Goal: Task Accomplishment & Management: Manage account settings

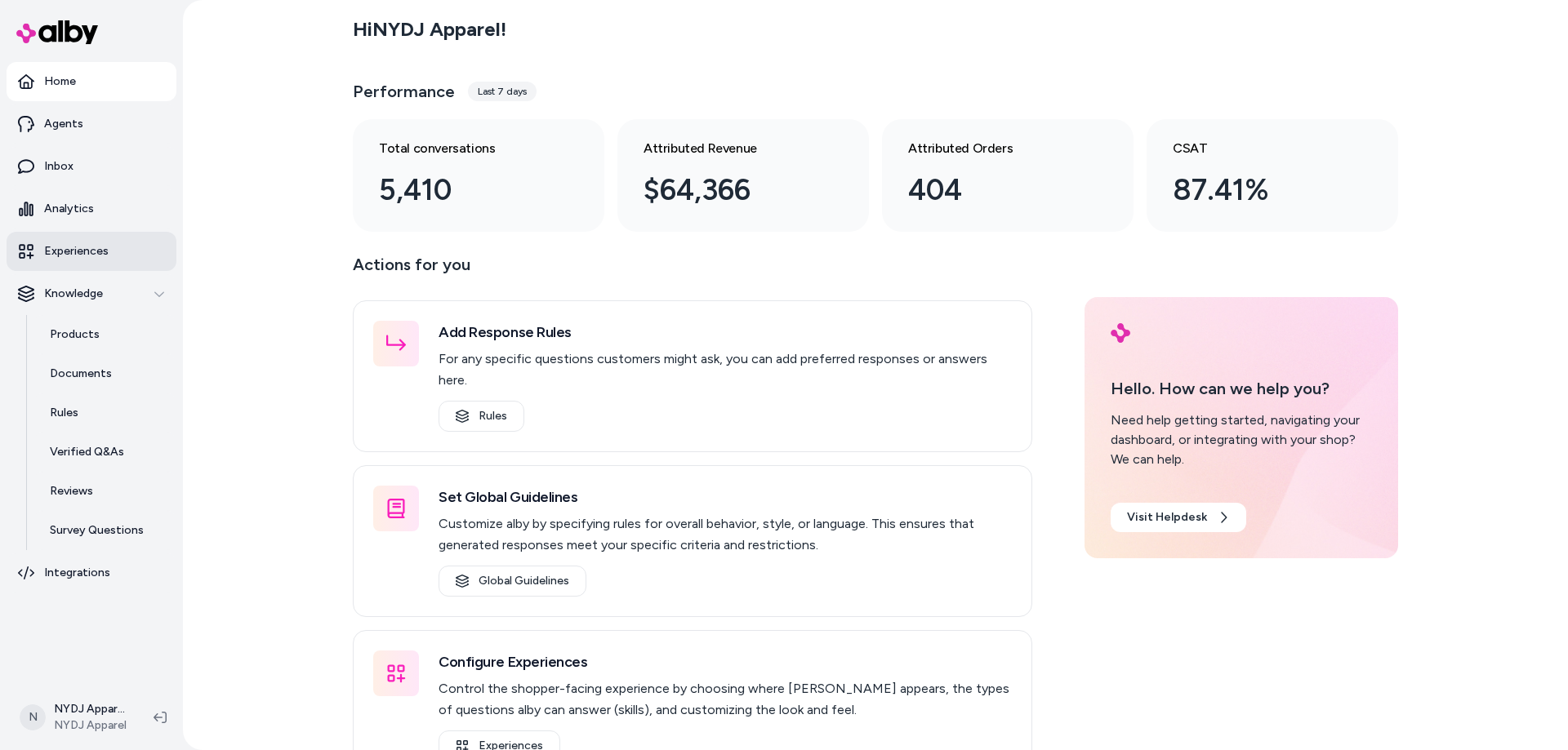
click at [68, 250] on p "Experiences" at bounding box center [77, 252] width 65 height 17
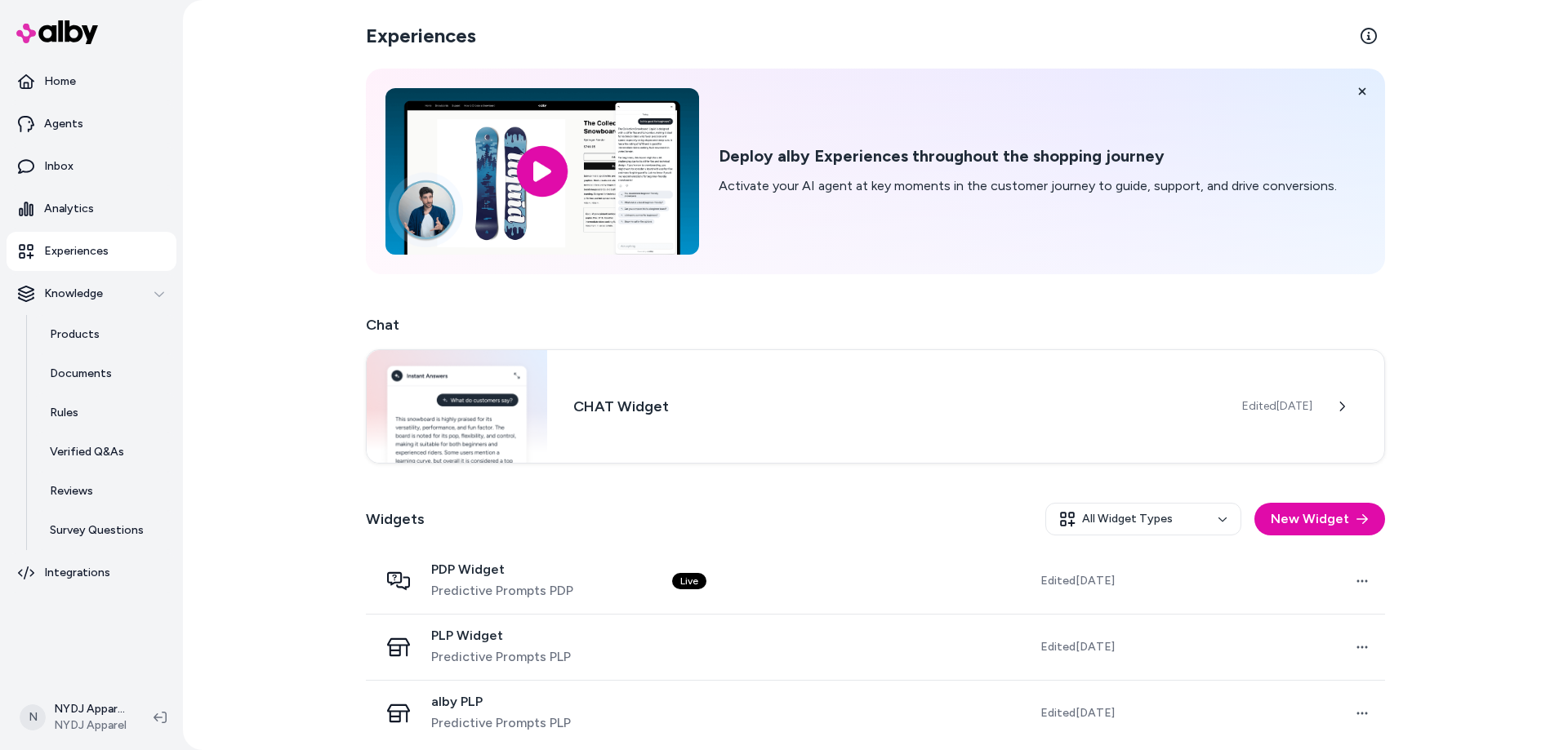
scroll to position [9, 0]
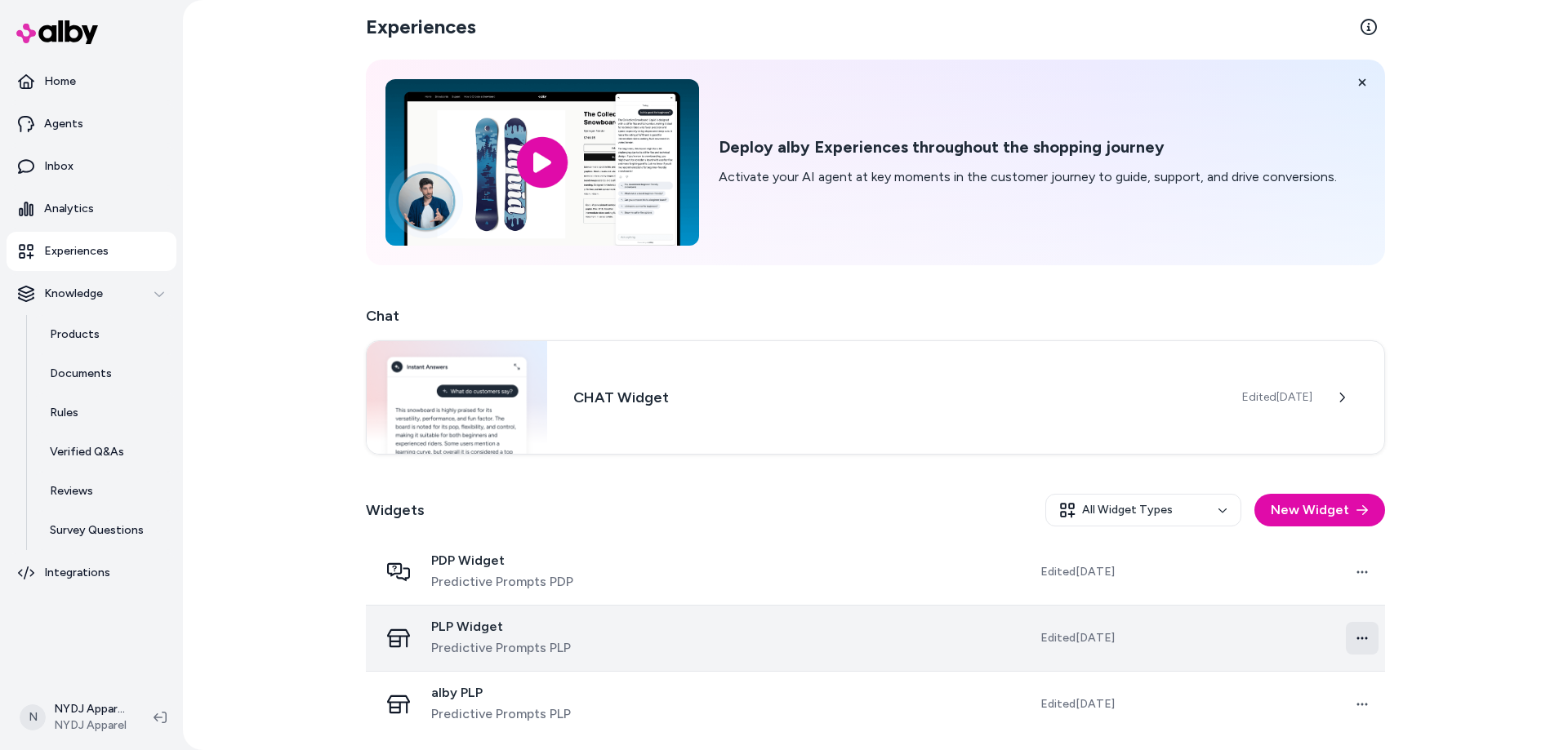
click at [1363, 637] on html "Home Agents Inbox Analytics Experiences Knowledge Products Documents Rules Veri…" at bounding box center [784, 375] width 1568 height 750
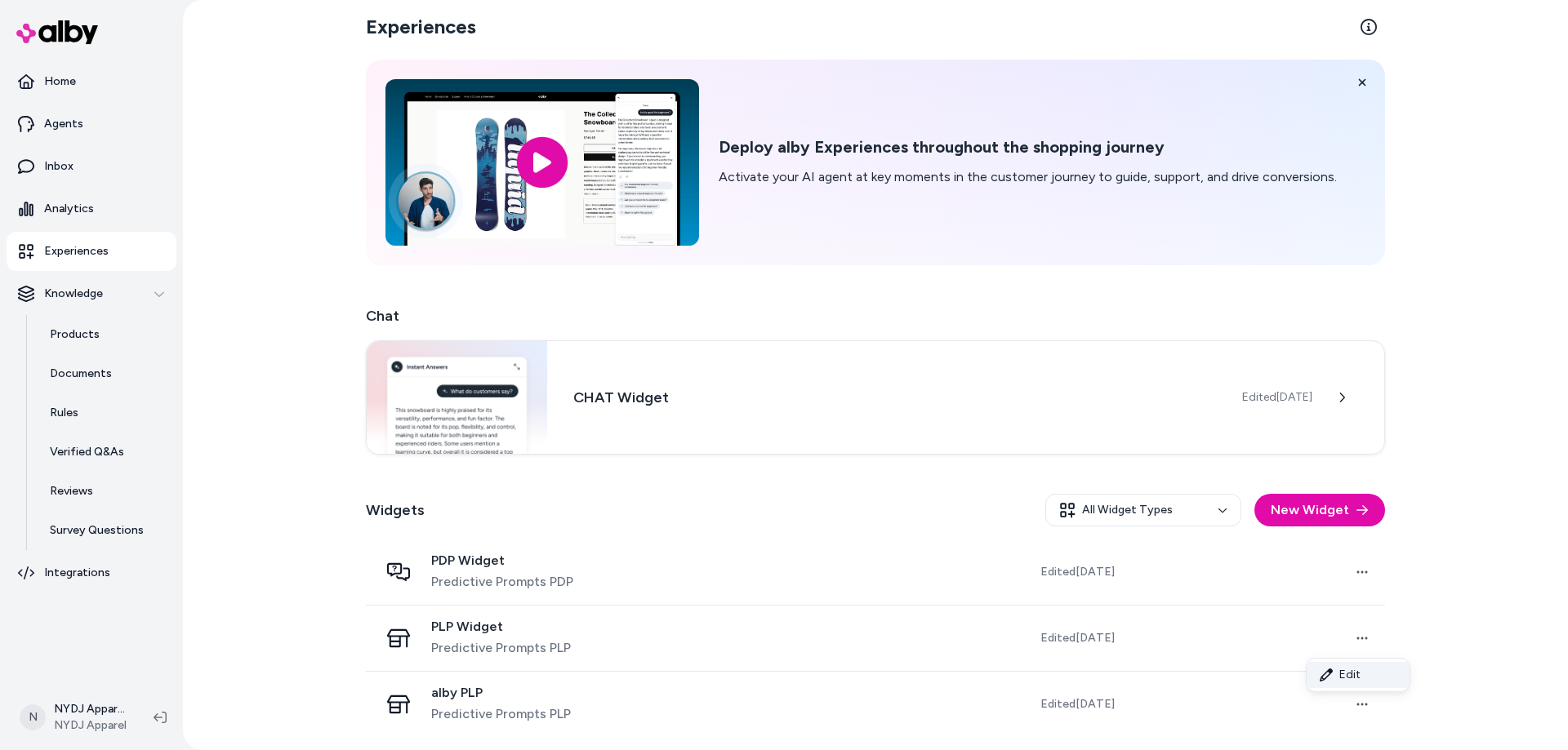
click at [1356, 669] on link "Edit" at bounding box center [1358, 674] width 103 height 26
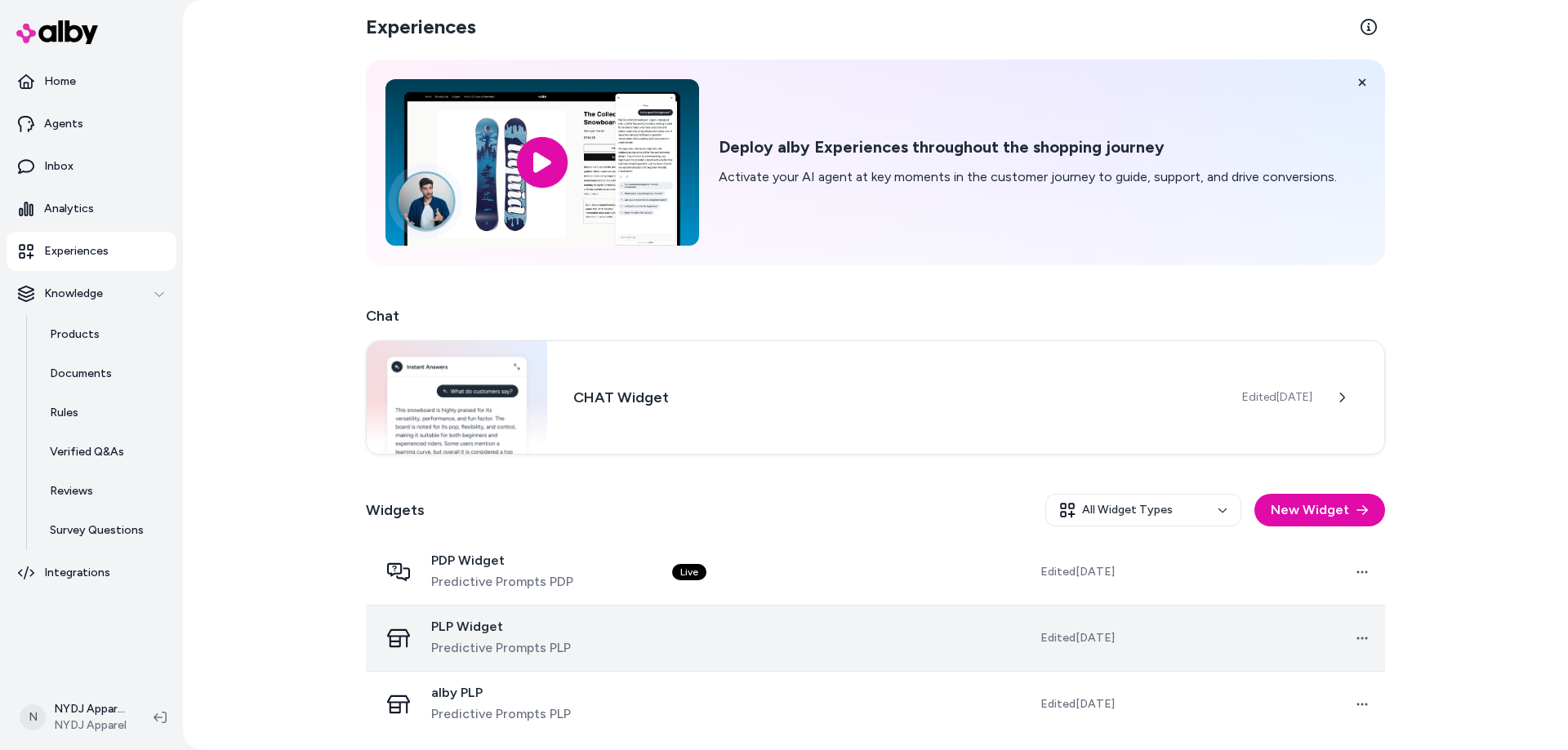
click at [450, 623] on span "PLP Widget" at bounding box center [501, 627] width 140 height 17
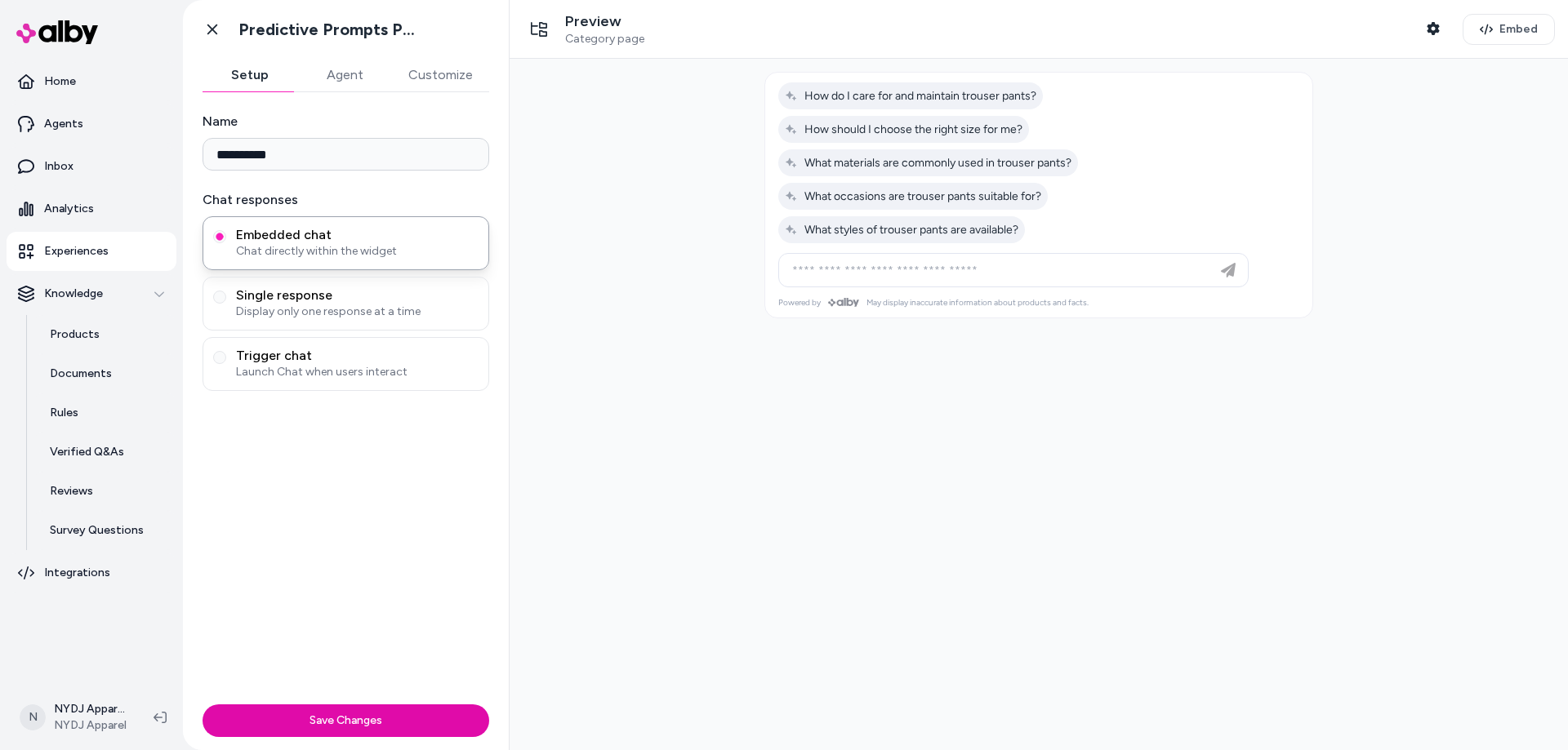
click at [460, 72] on button "Customize" at bounding box center [440, 75] width 97 height 32
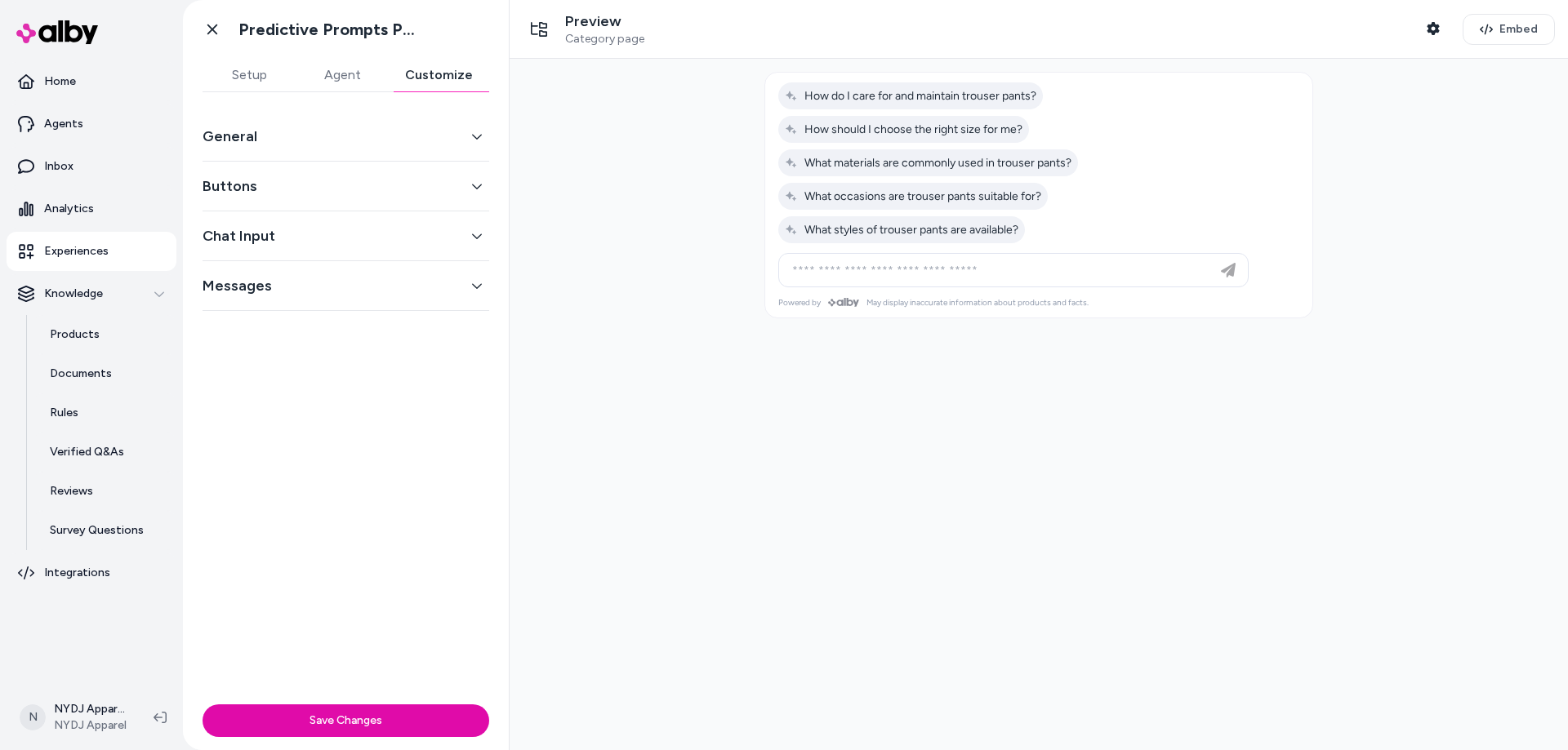
click at [474, 130] on button "General" at bounding box center [345, 136] width 287 height 22
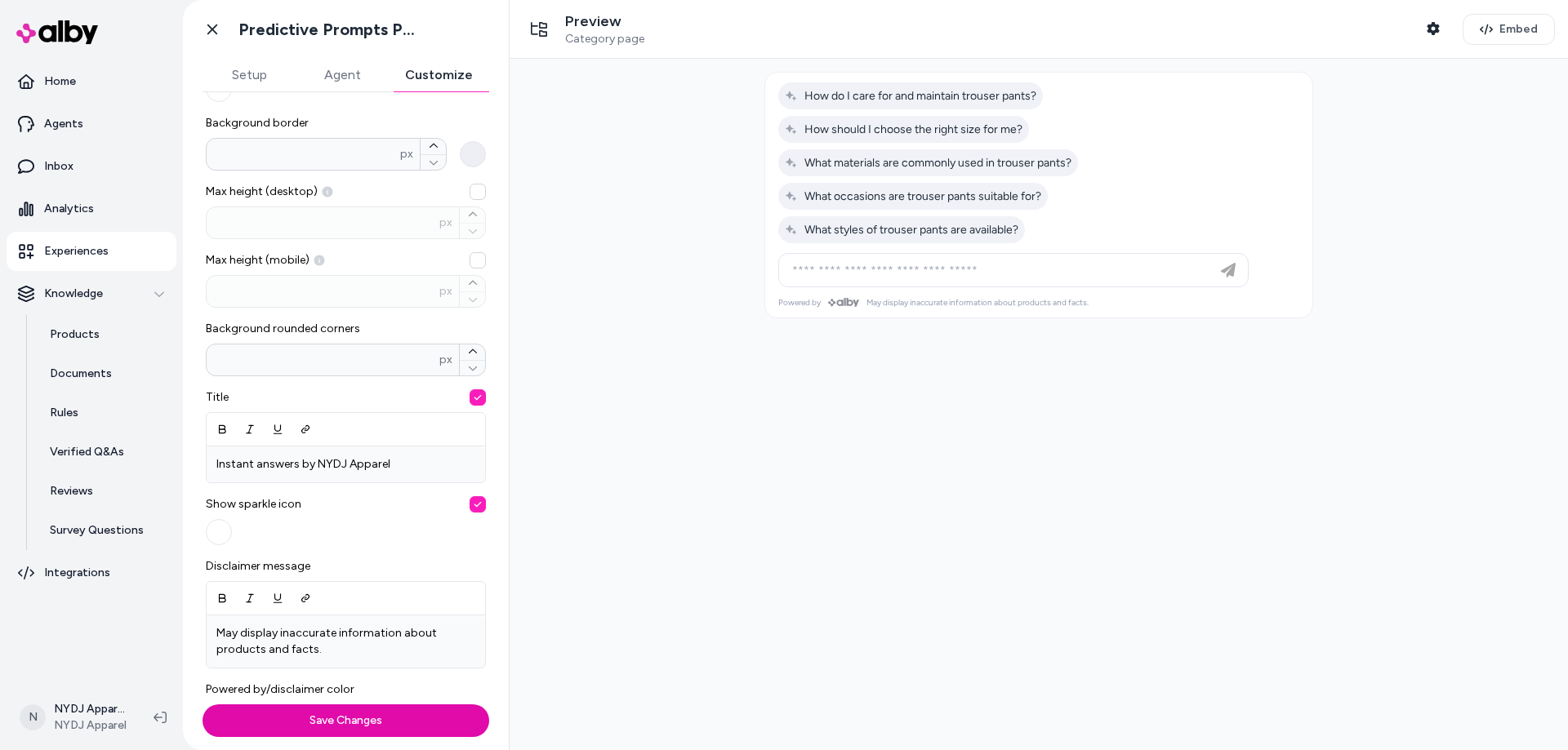
scroll to position [441, 0]
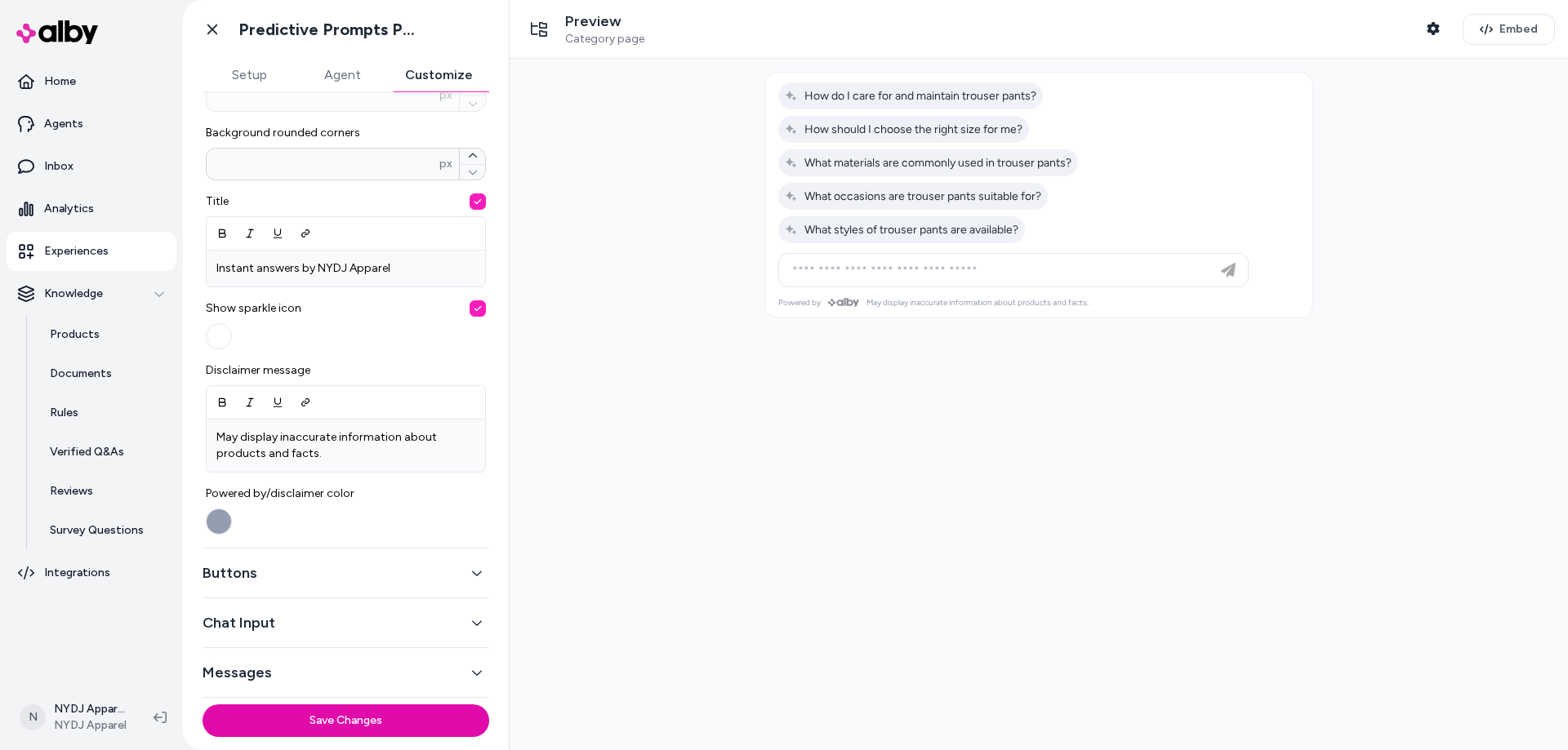
click at [453, 569] on button "Buttons" at bounding box center [345, 572] width 287 height 22
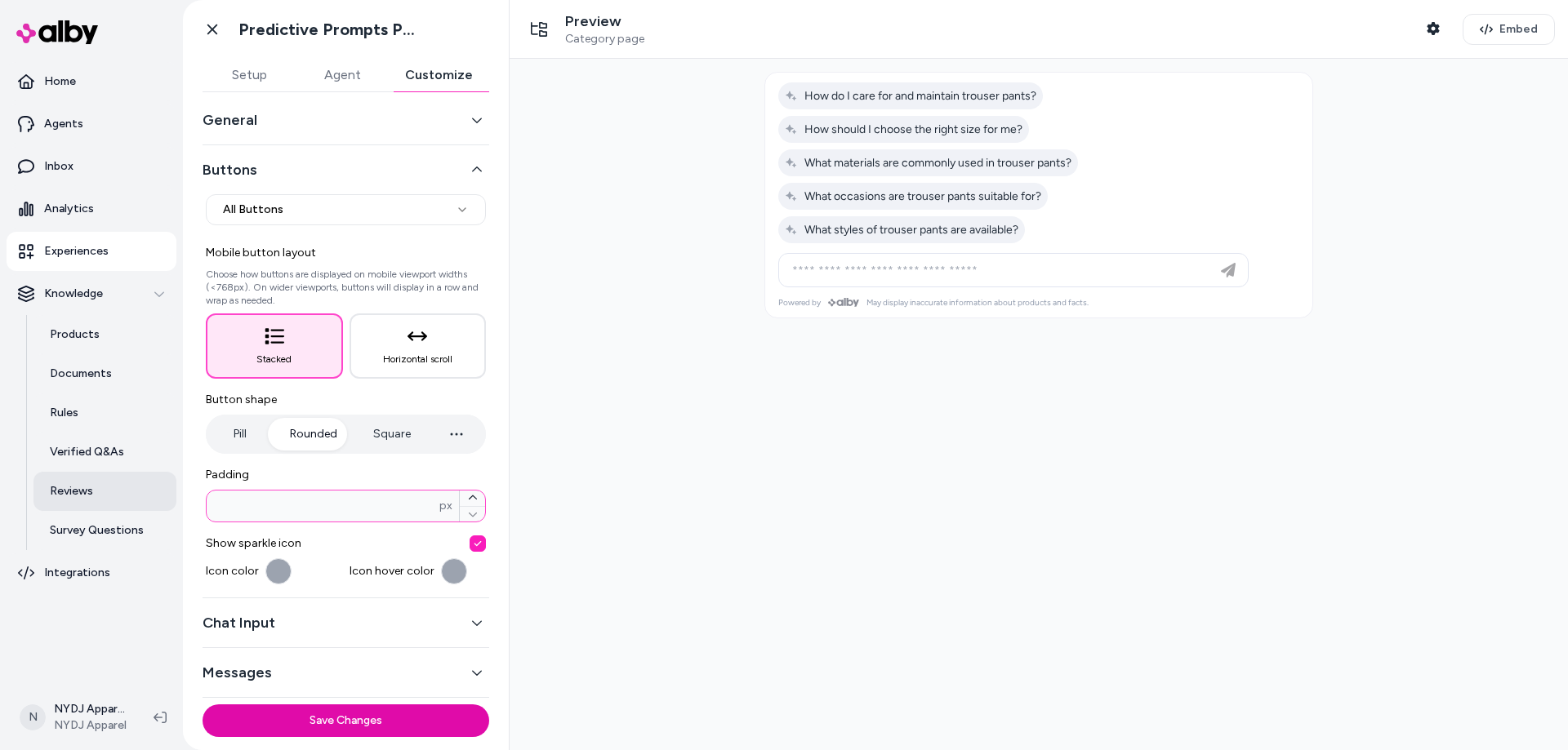
drag, startPoint x: 278, startPoint y: 510, endPoint x: 143, endPoint y: 501, distance: 135.3
click at [151, 501] on section "**********" at bounding box center [784, 375] width 1568 height 750
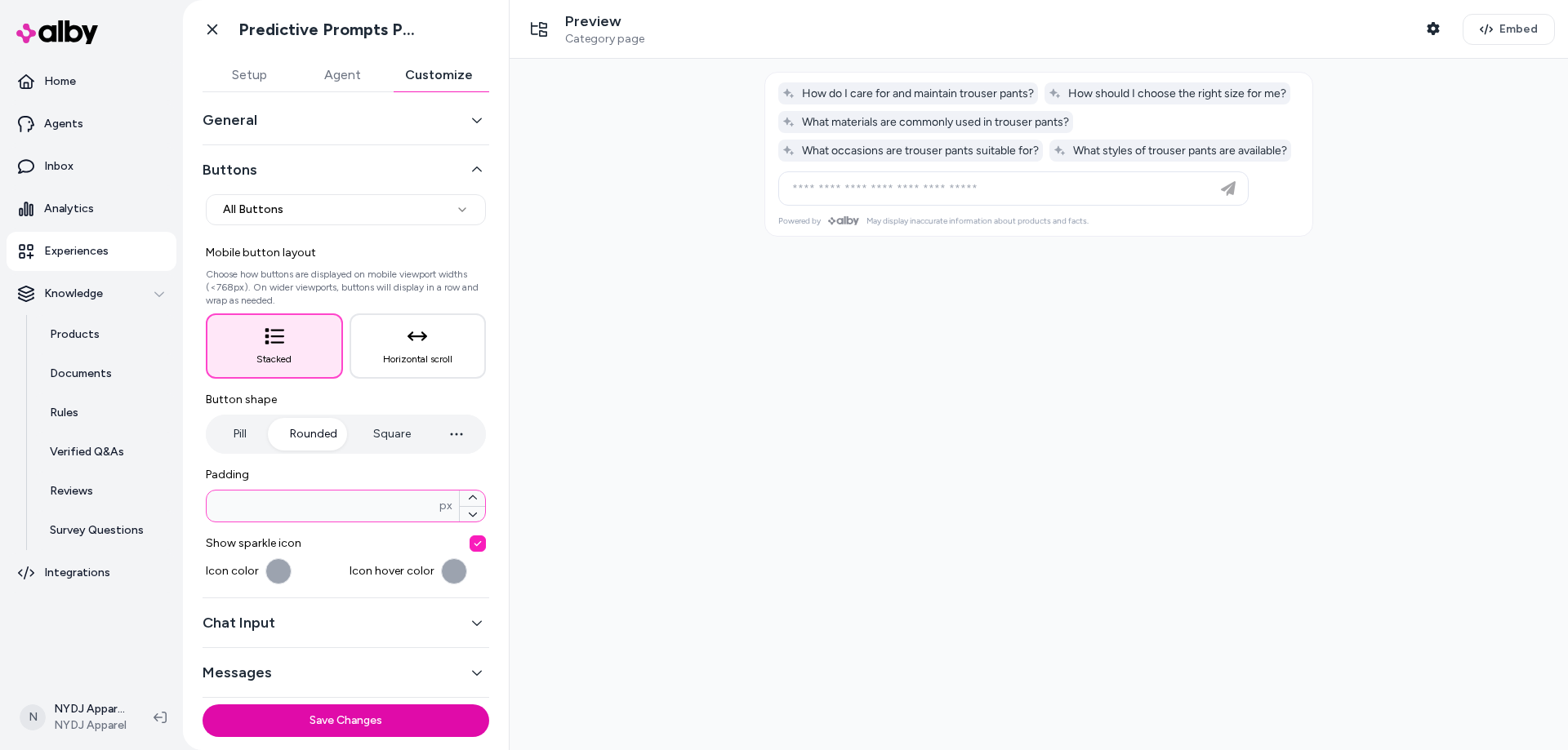
type input "*"
click at [231, 429] on button "Pill" at bounding box center [240, 434] width 62 height 32
click at [311, 430] on button "Rounded" at bounding box center [314, 434] width 80 height 32
click at [438, 668] on button "Messages" at bounding box center [345, 672] width 287 height 22
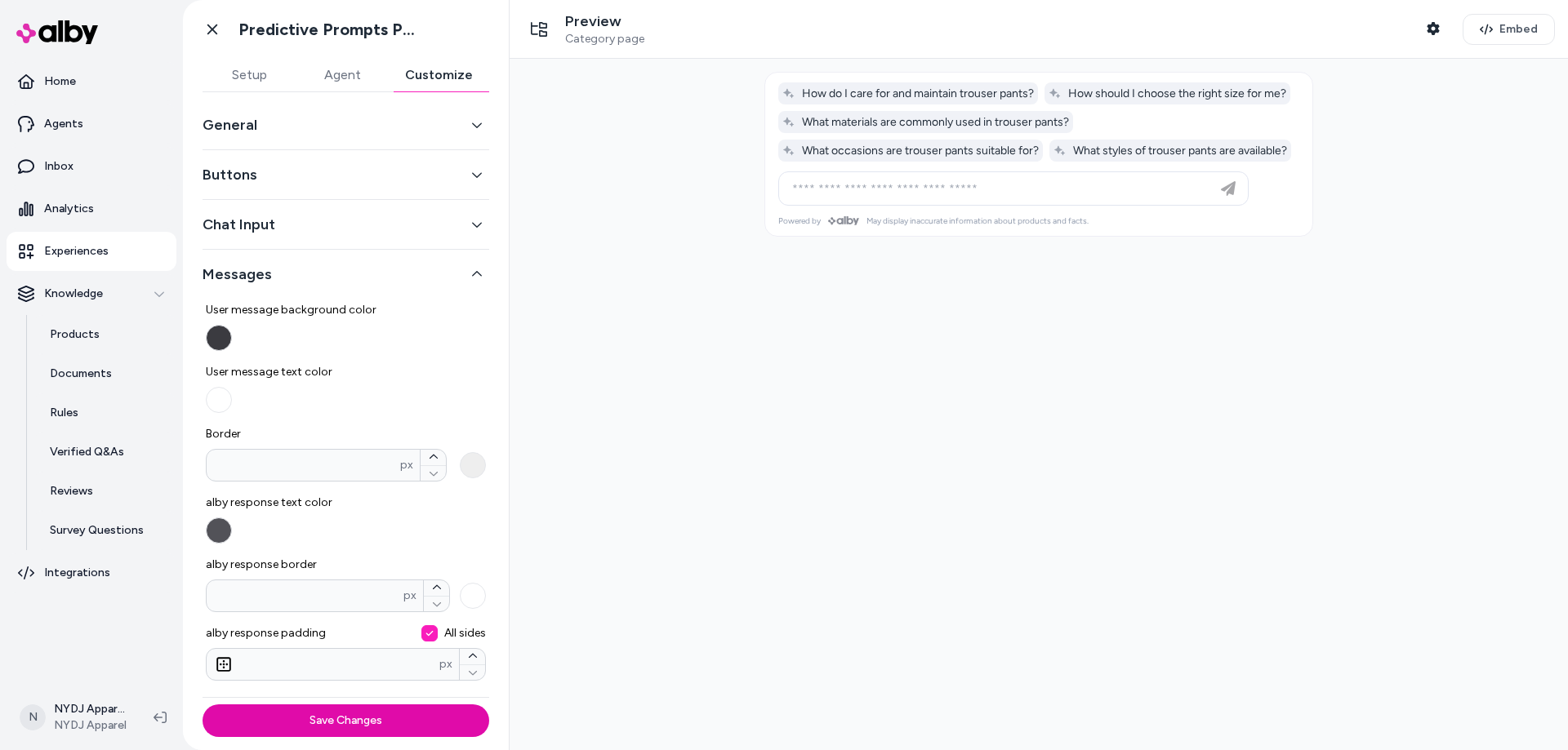
scroll to position [12, 0]
click at [388, 232] on button "Chat Input" at bounding box center [345, 224] width 287 height 22
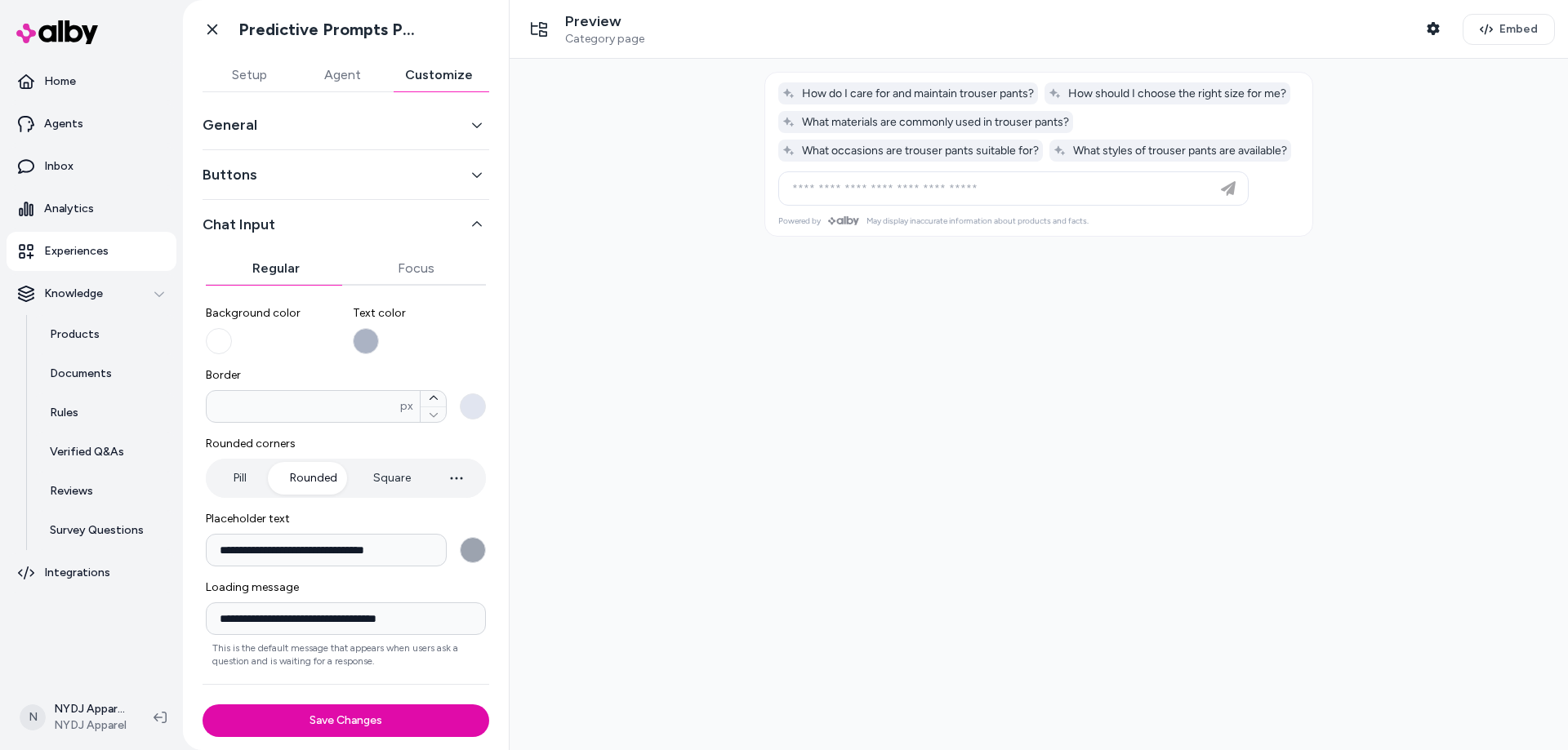
scroll to position [48, 0]
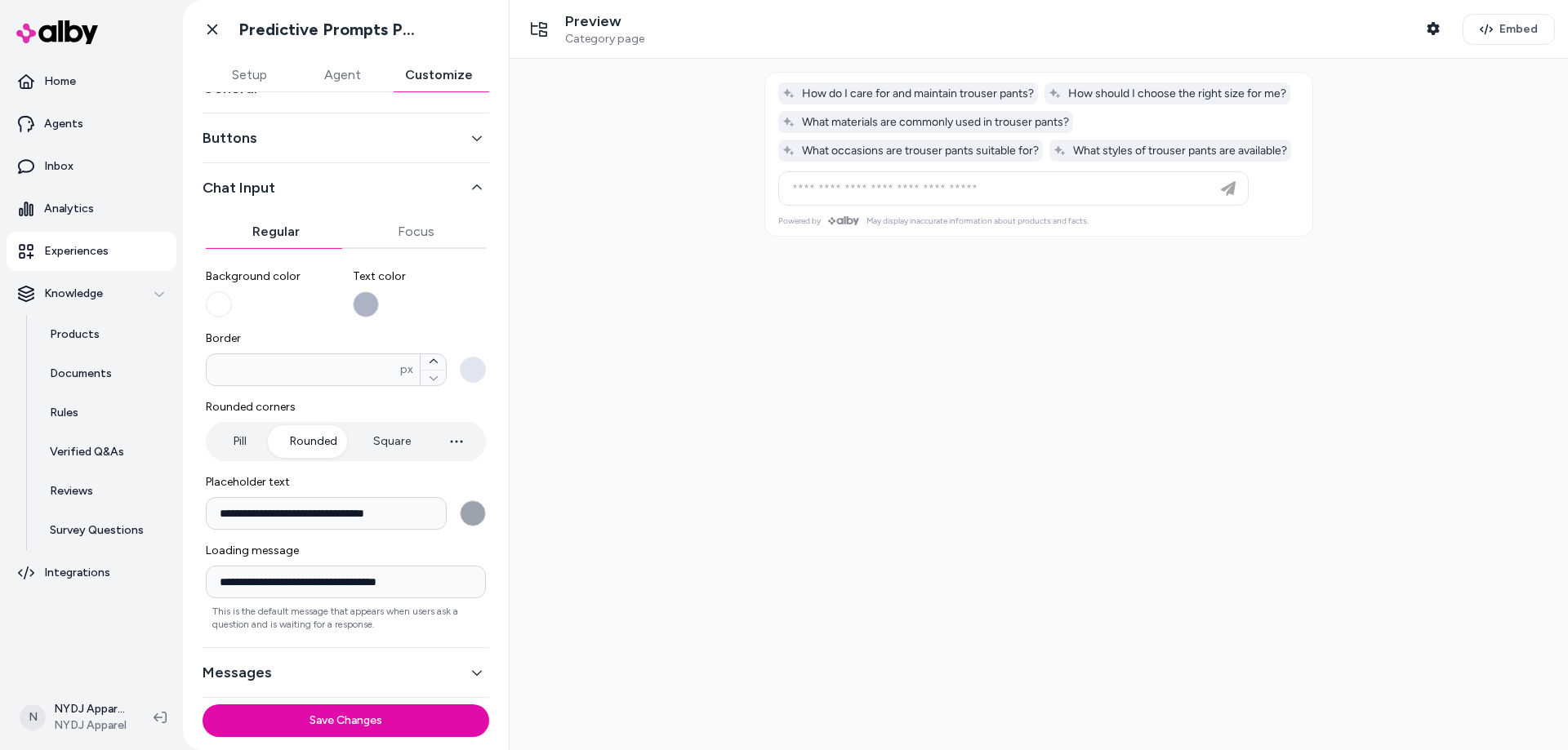
click at [339, 142] on button "Buttons" at bounding box center [345, 137] width 287 height 22
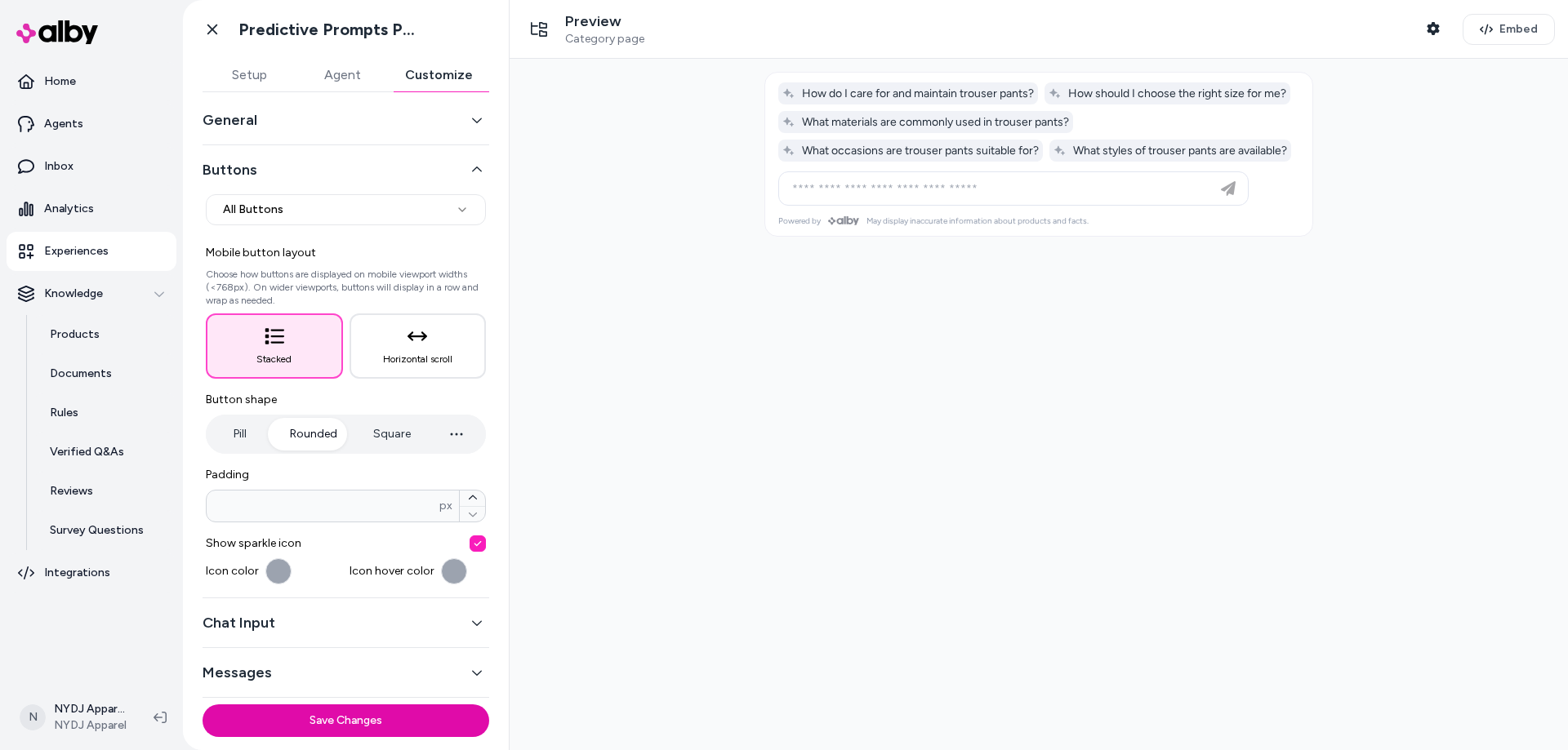
scroll to position [0, 0]
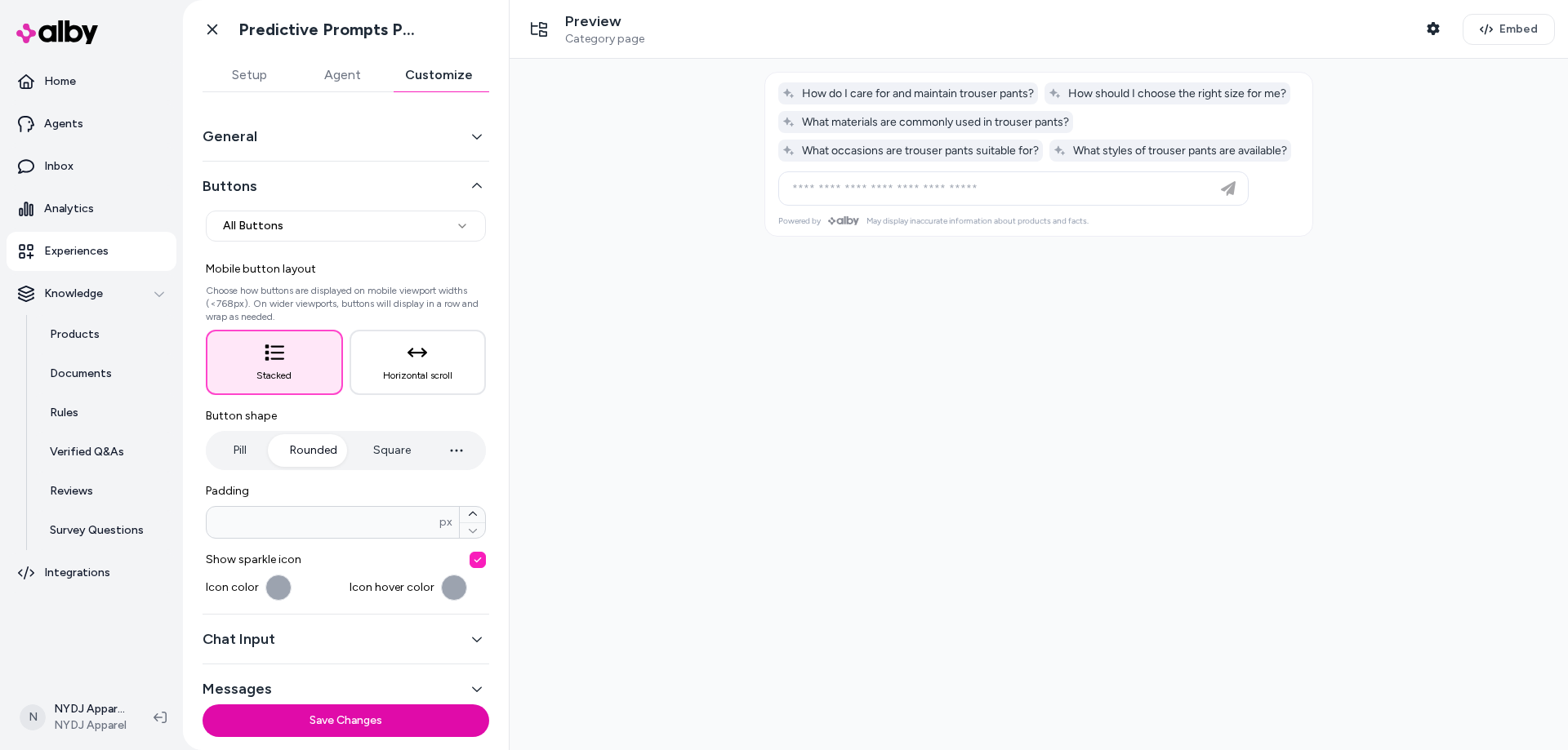
click at [365, 118] on div "General" at bounding box center [345, 136] width 287 height 50
click at [369, 128] on button "General" at bounding box center [345, 136] width 287 height 22
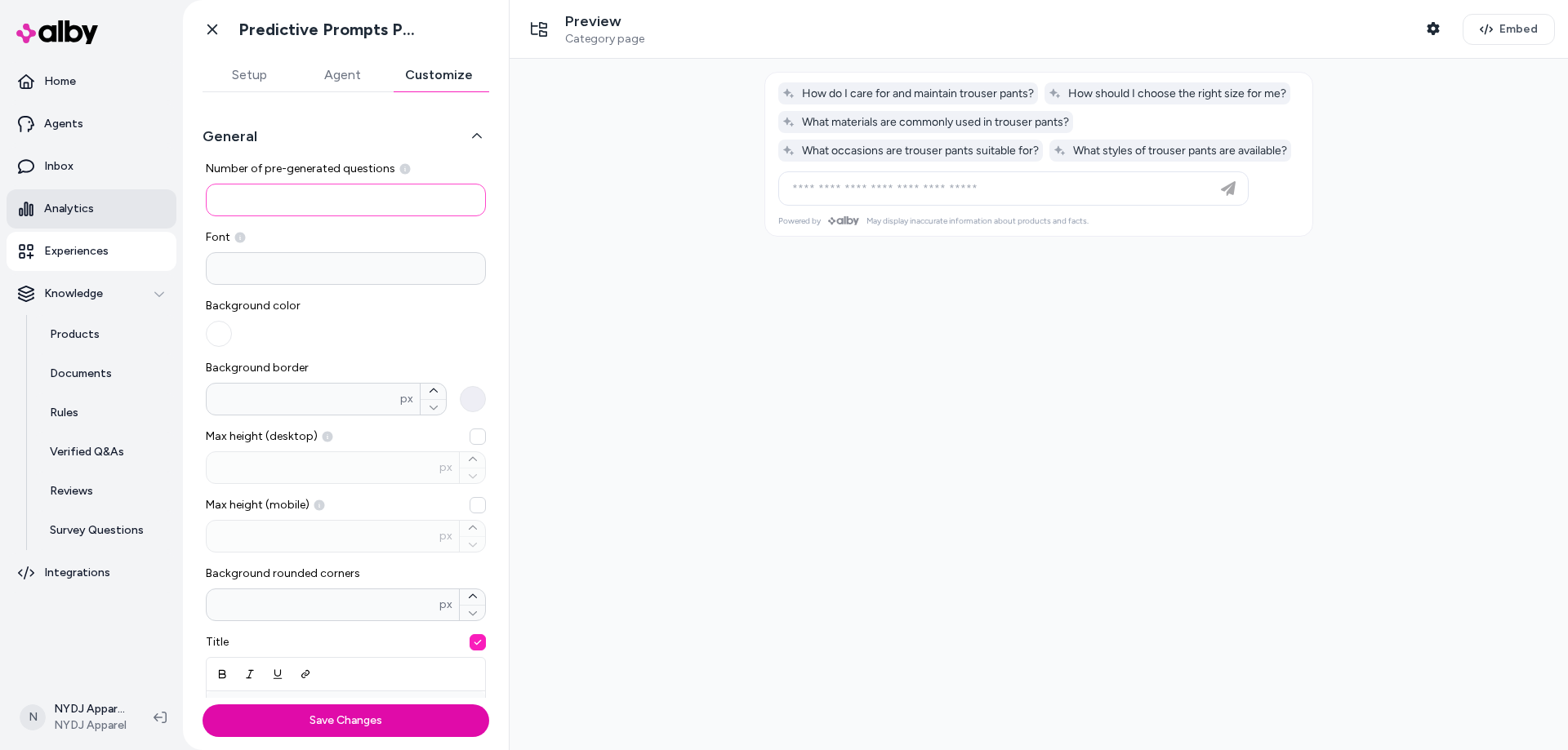
drag, startPoint x: 250, startPoint y: 200, endPoint x: 62, endPoint y: 195, distance: 188.1
click at [87, 207] on section "Home Agents Inbox Analytics Experiences Knowledge Products Documents Rules Veri…" at bounding box center [784, 375] width 1568 height 750
click at [264, 289] on div "Number of pre-generated questions * Font Background color Background border * p…" at bounding box center [345, 568] width 280 height 815
click at [269, 276] on input at bounding box center [345, 268] width 280 height 32
click at [270, 205] on input "*" at bounding box center [345, 200] width 280 height 32
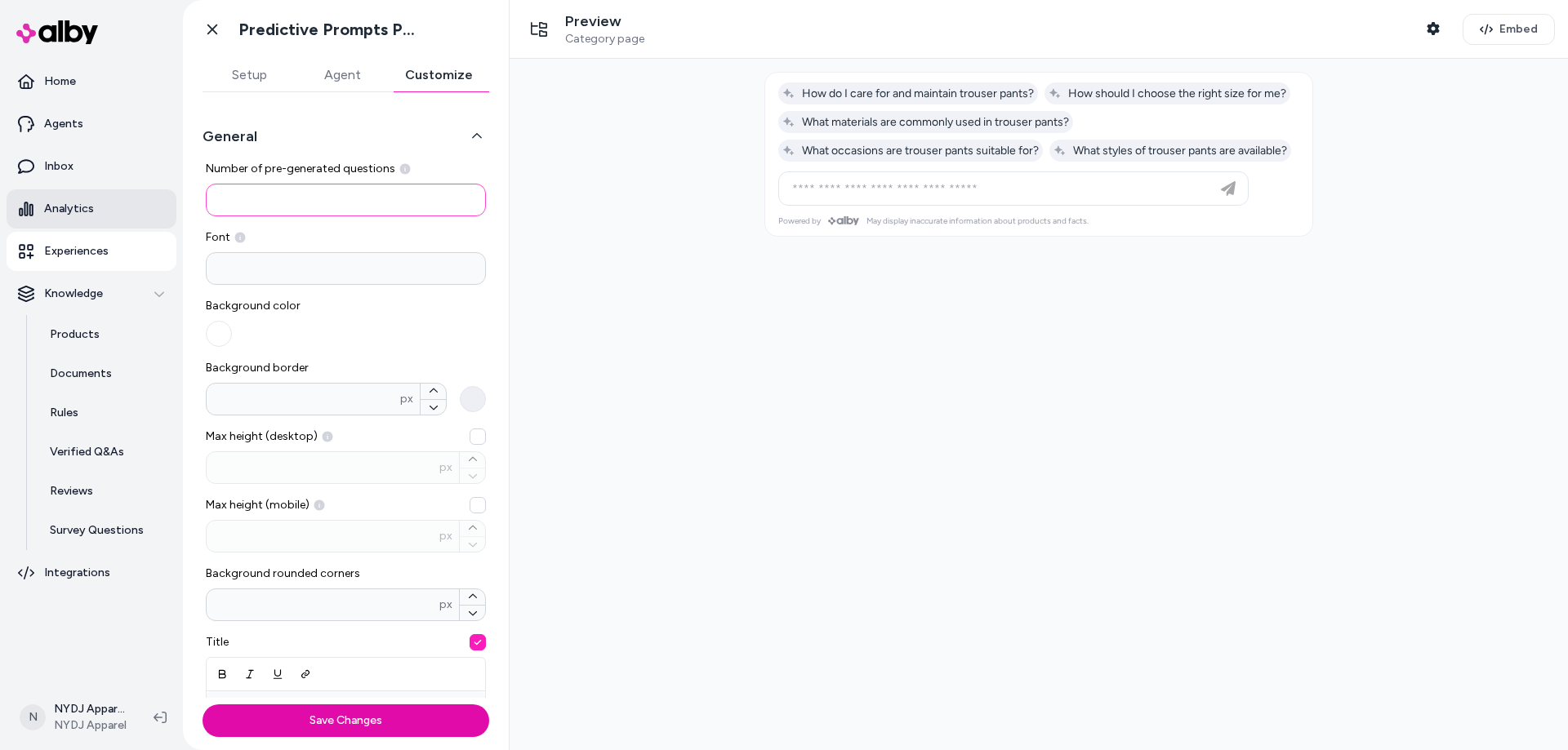
drag, startPoint x: 295, startPoint y: 205, endPoint x: 100, endPoint y: 201, distance: 195.0
click at [100, 201] on section "Home Agents Inbox Analytics Experiences Knowledge Products Documents Rules Veri…" at bounding box center [784, 375] width 1568 height 750
click at [469, 336] on div "Background color" at bounding box center [345, 322] width 280 height 49
click at [437, 719] on button "Save Changes" at bounding box center [345, 720] width 287 height 32
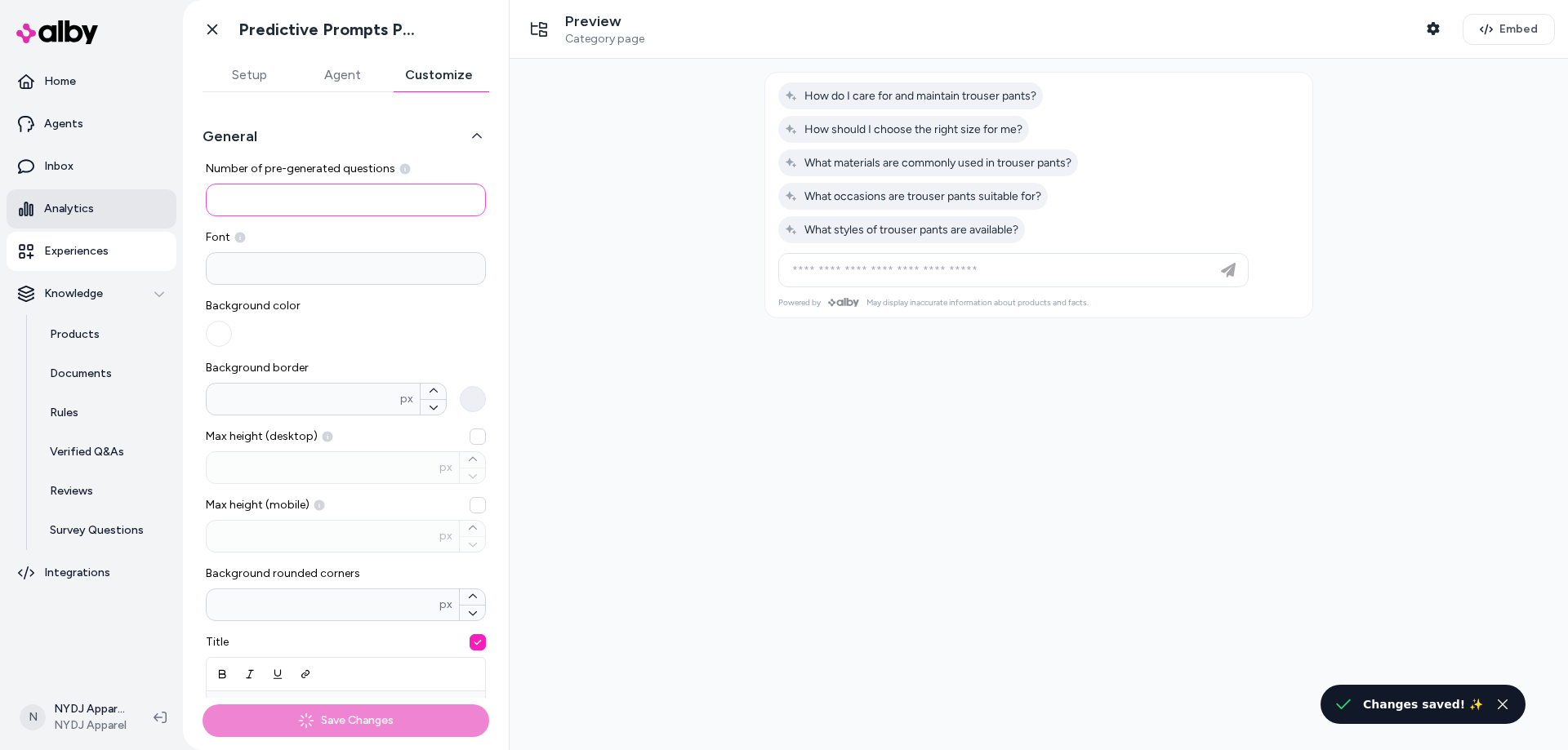
drag, startPoint x: 242, startPoint y: 202, endPoint x: 146, endPoint y: 202, distance: 96.0
click at [146, 202] on section "Home Agents Inbox Analytics Experiences Knowledge Products Documents Rules Veri…" at bounding box center [784, 375] width 1568 height 750
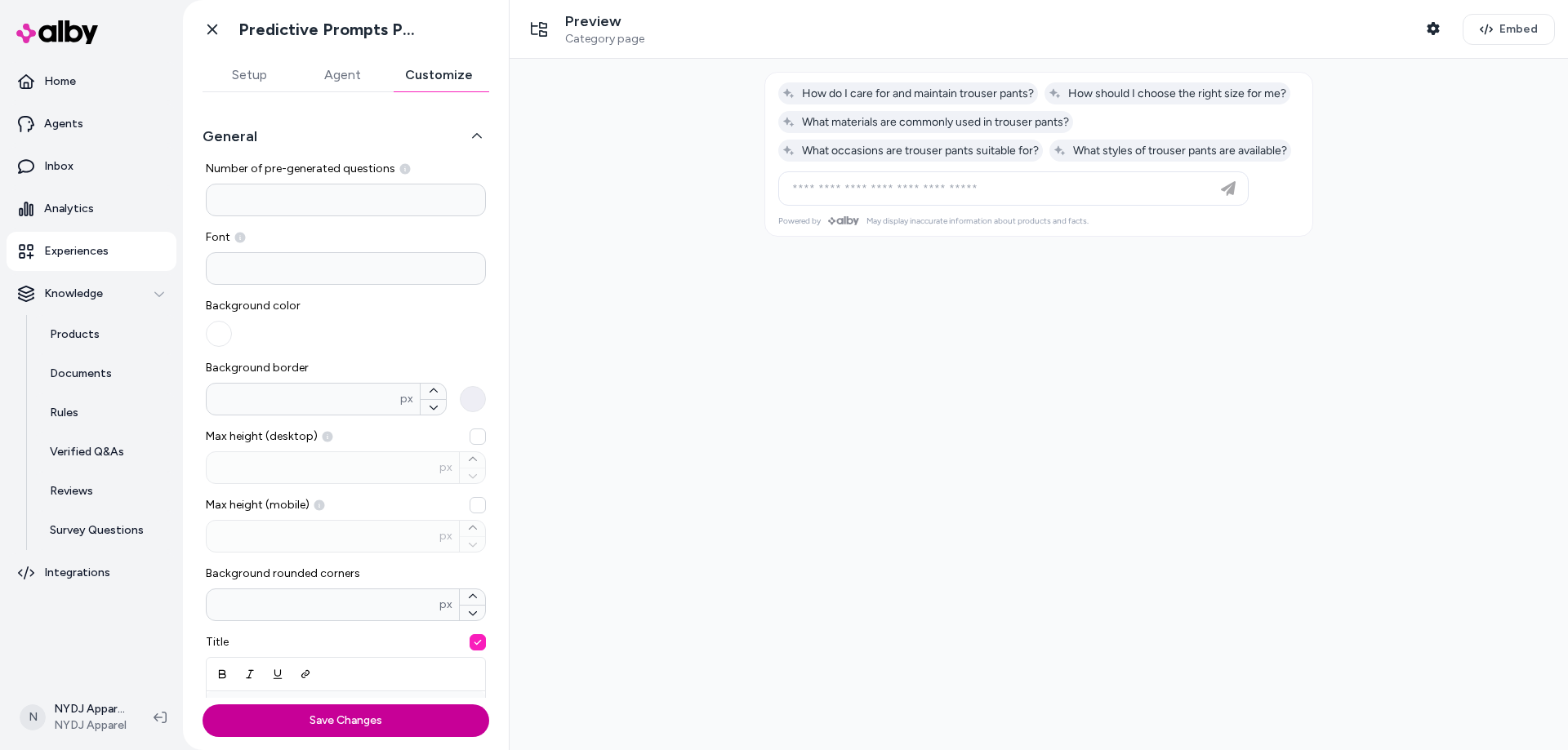
click at [378, 713] on button "Save Changes" at bounding box center [345, 720] width 287 height 32
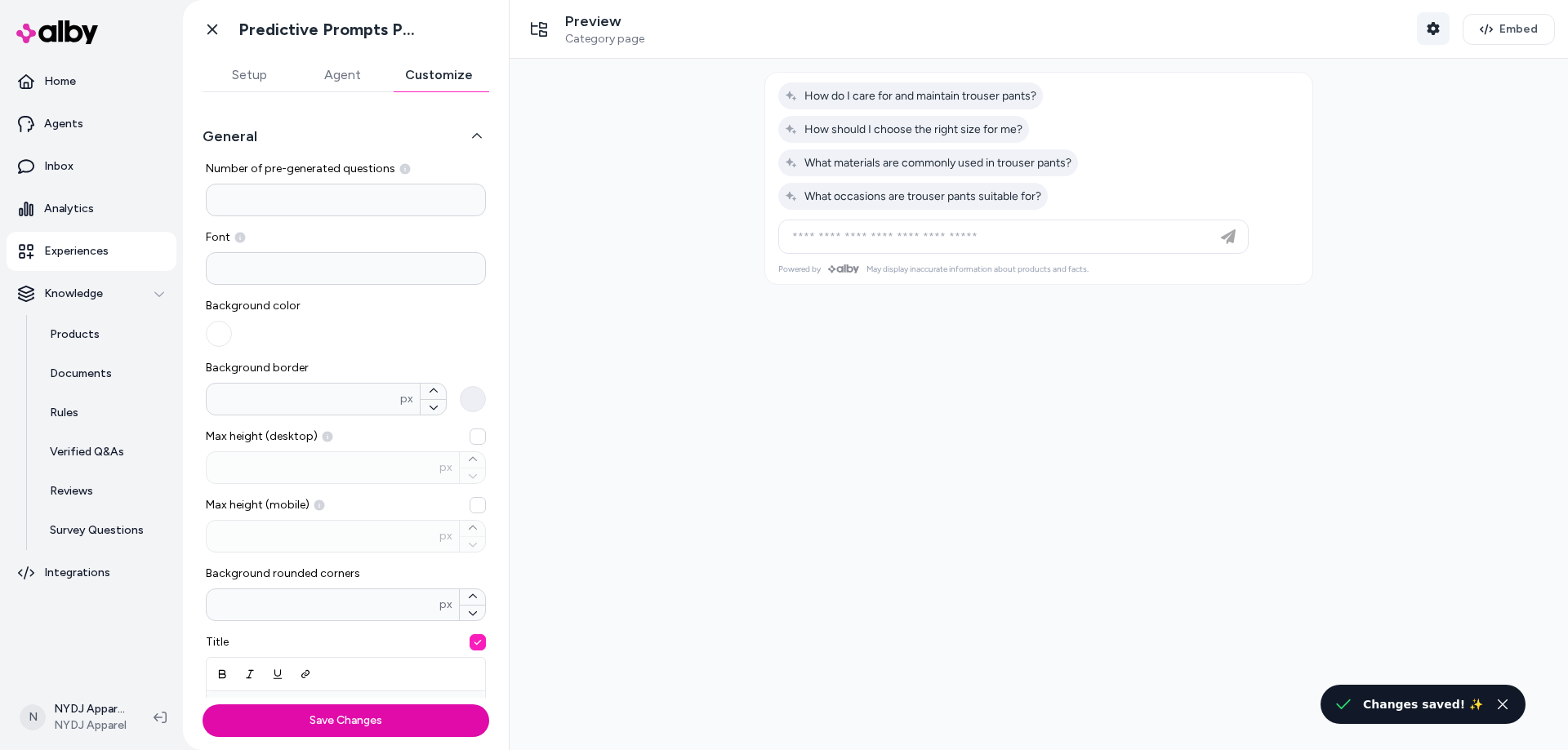
click at [1427, 22] on icon "button" at bounding box center [1433, 29] width 13 height 13
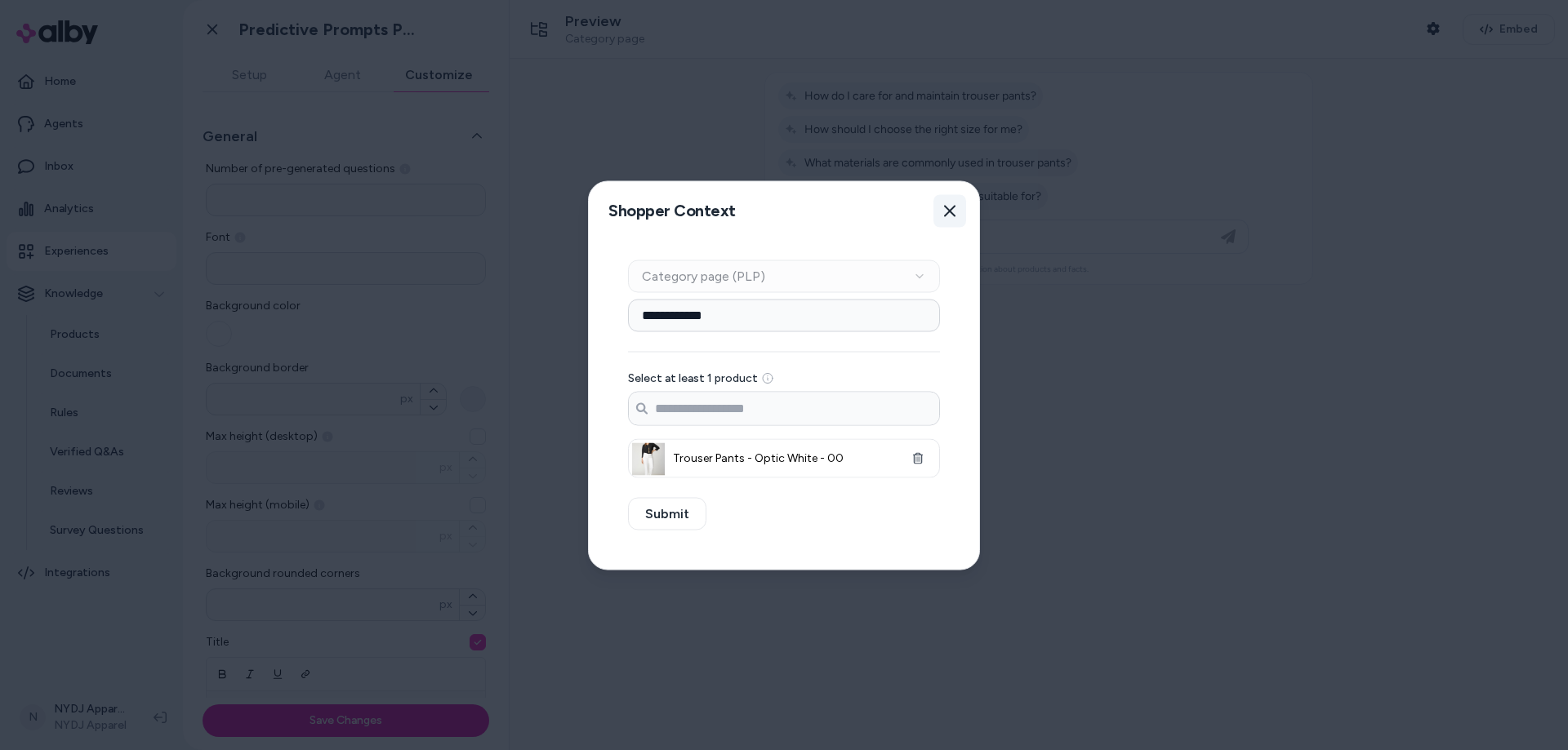
click at [962, 209] on button "Close" at bounding box center [949, 210] width 32 height 32
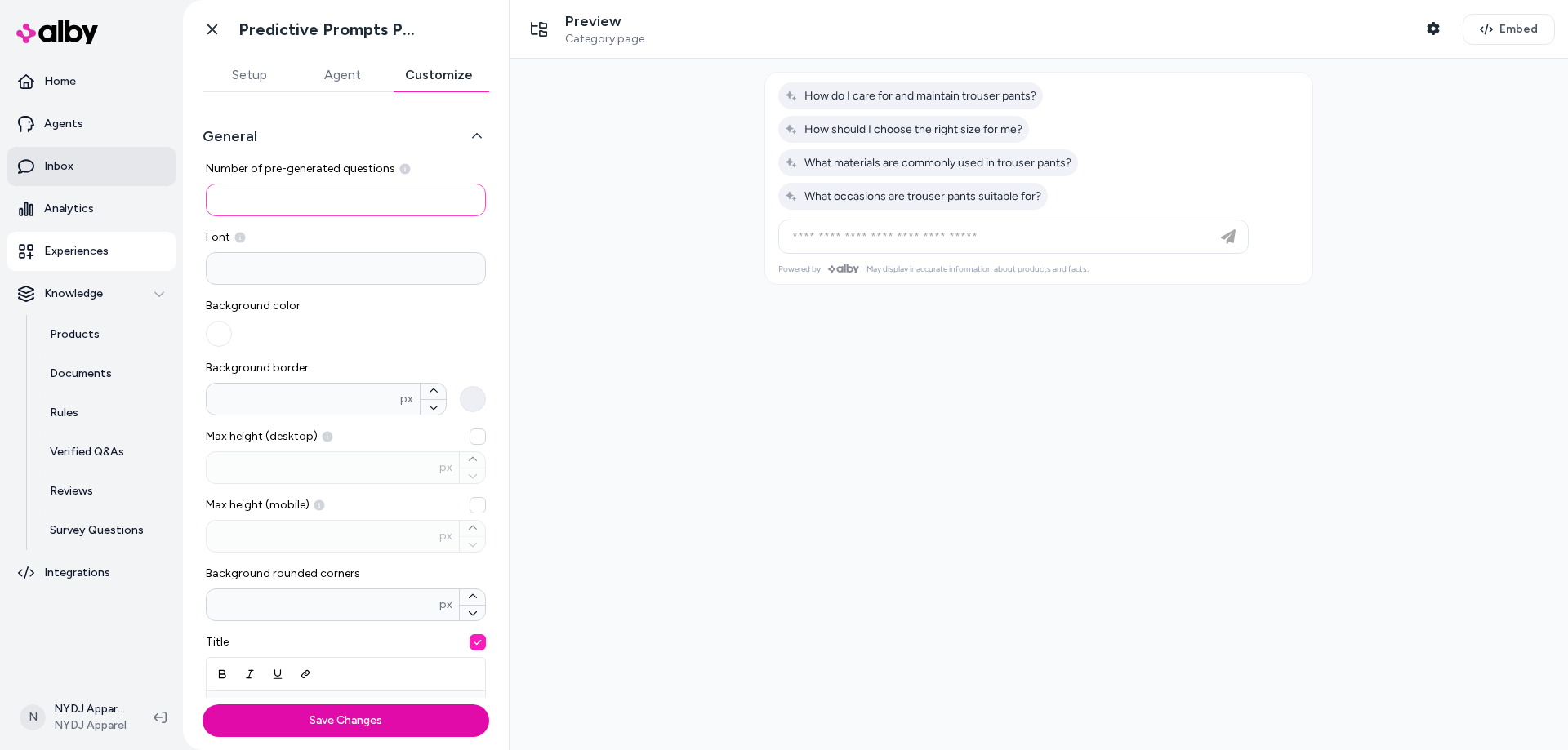
drag, startPoint x: 266, startPoint y: 205, endPoint x: 87, endPoint y: 184, distance: 180.2
click at [89, 184] on section "Home Agents Inbox Analytics Experiences Knowledge Products Documents Rules Veri…" at bounding box center [784, 375] width 1568 height 750
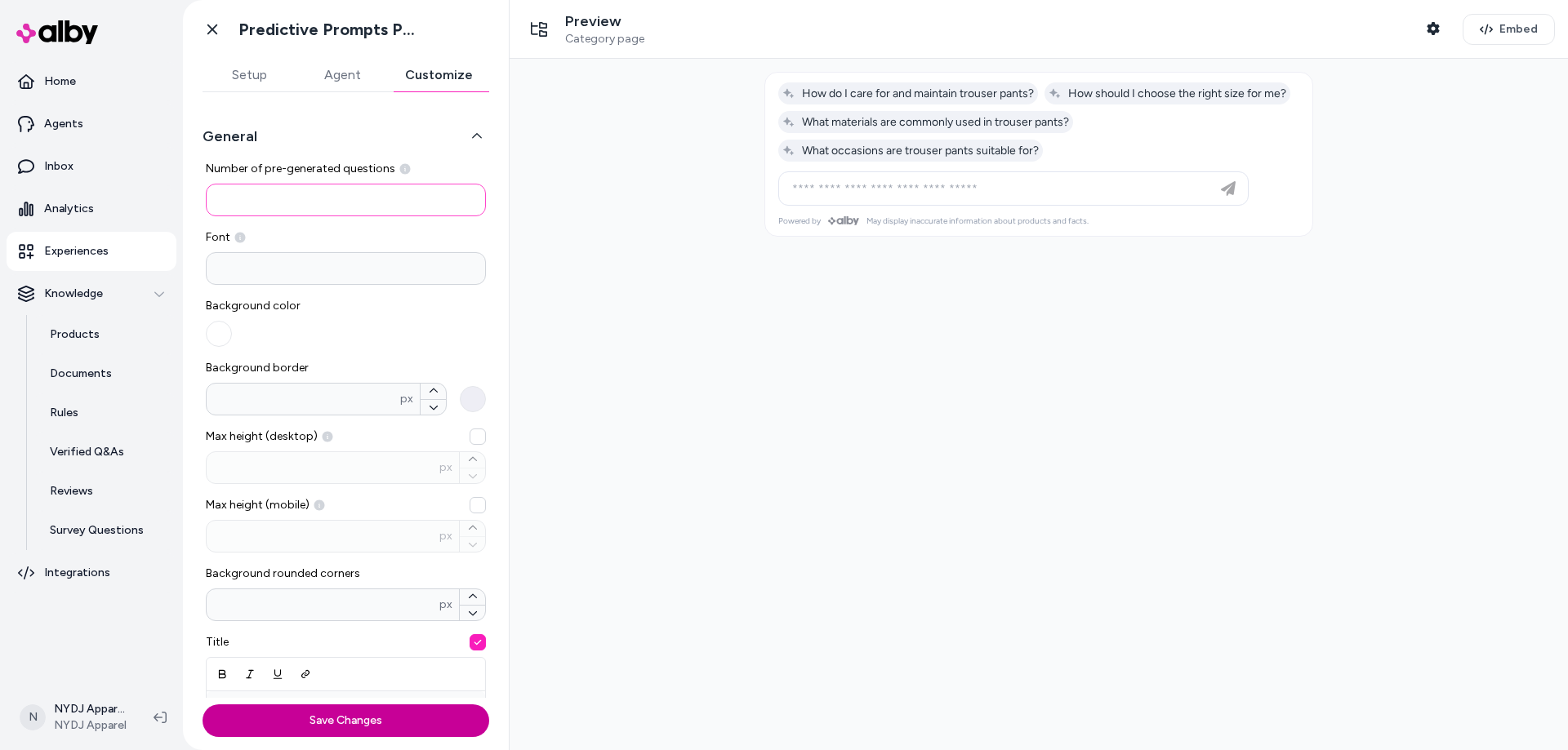
type input "*"
click at [418, 726] on button "Save Changes" at bounding box center [345, 720] width 287 height 32
